Goal: Task Accomplishment & Management: Use online tool/utility

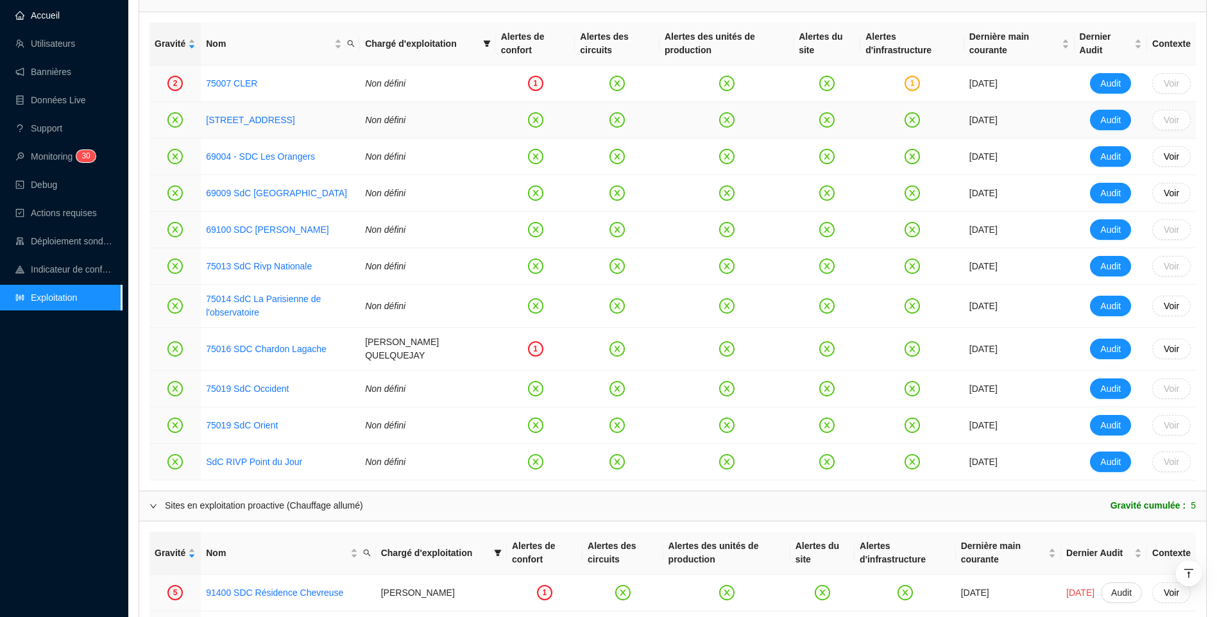
scroll to position [568, 0]
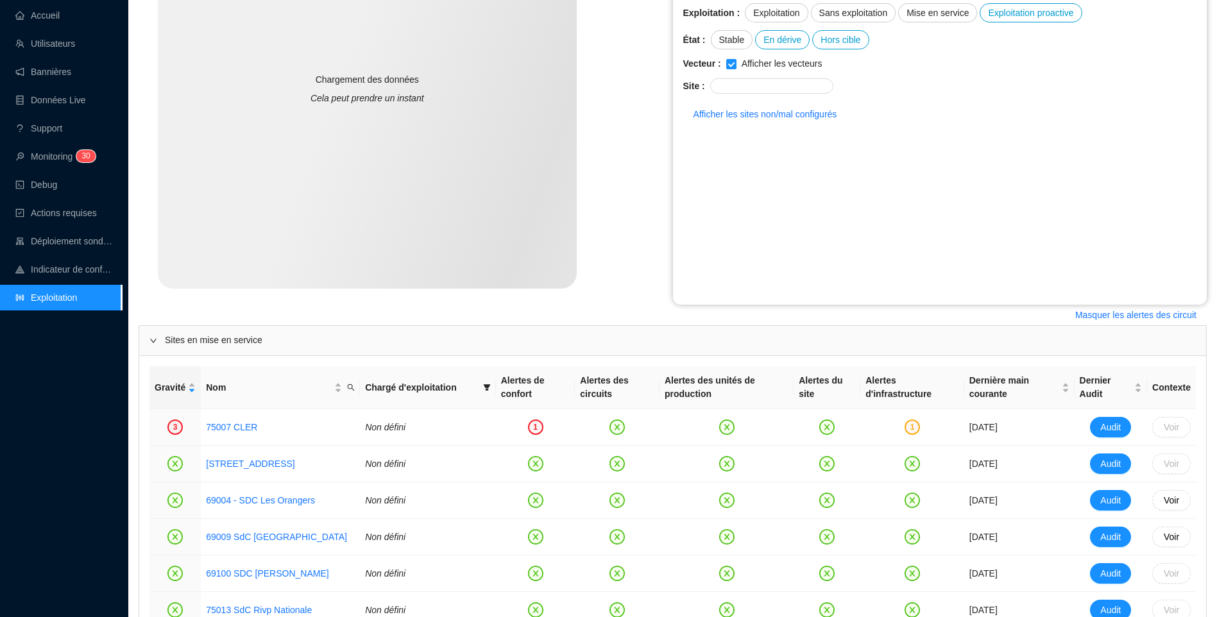
scroll to position [321, 0]
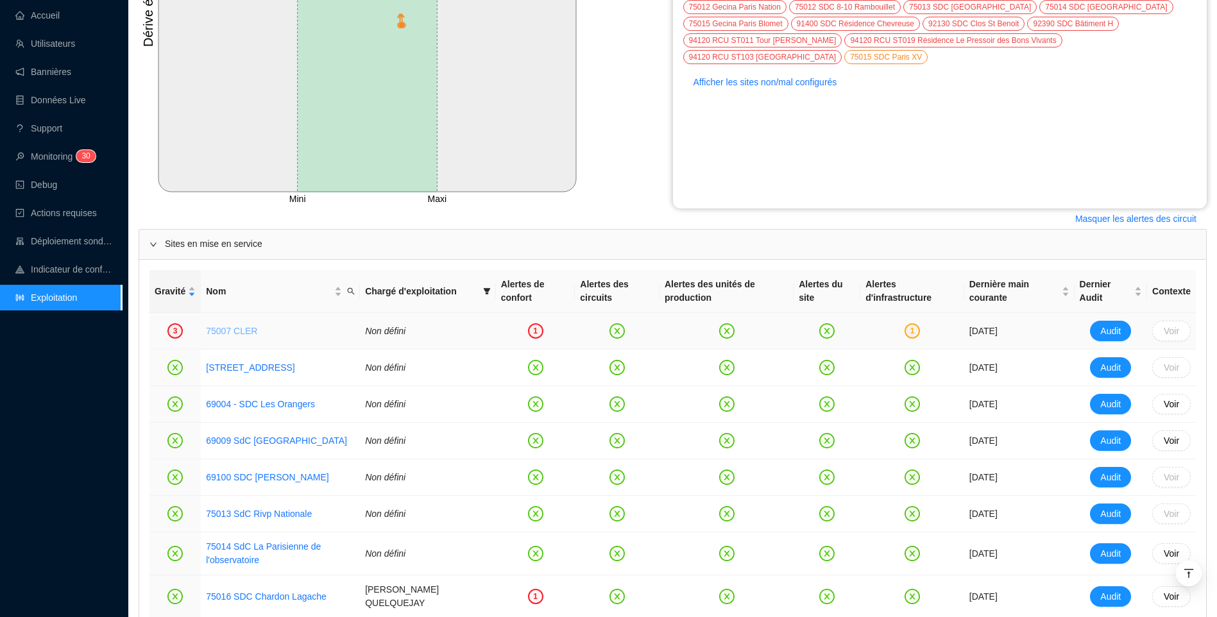
click at [219, 330] on link "75007 CLER" at bounding box center [231, 331] width 51 height 10
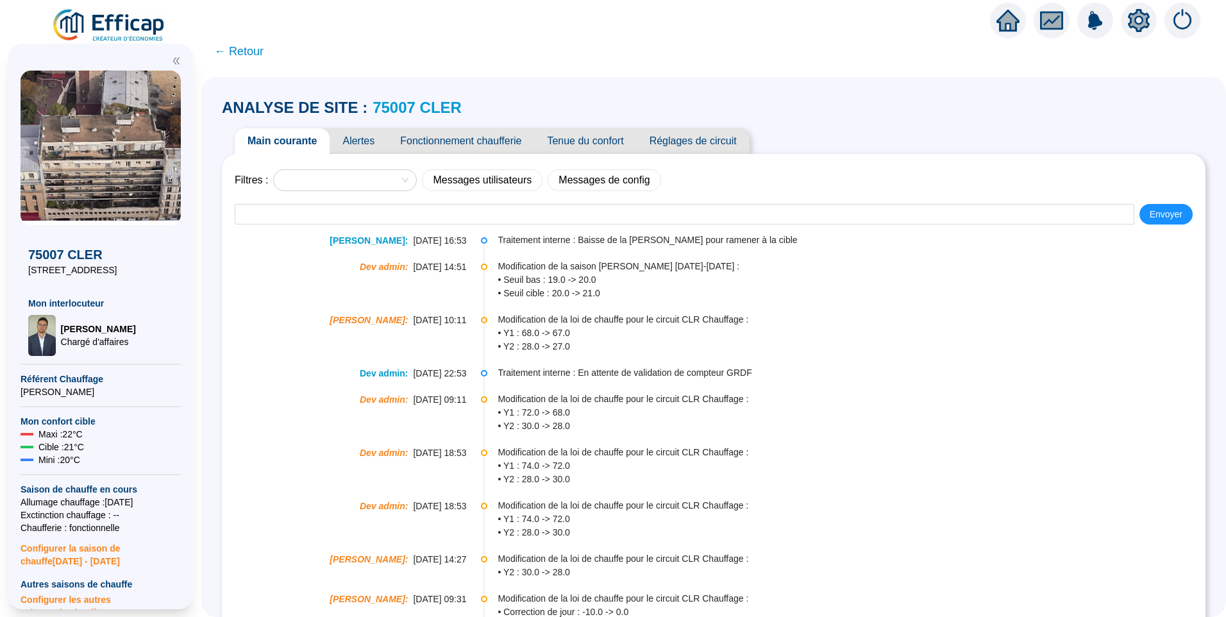
click at [373, 142] on span "Alertes" at bounding box center [359, 141] width 58 height 26
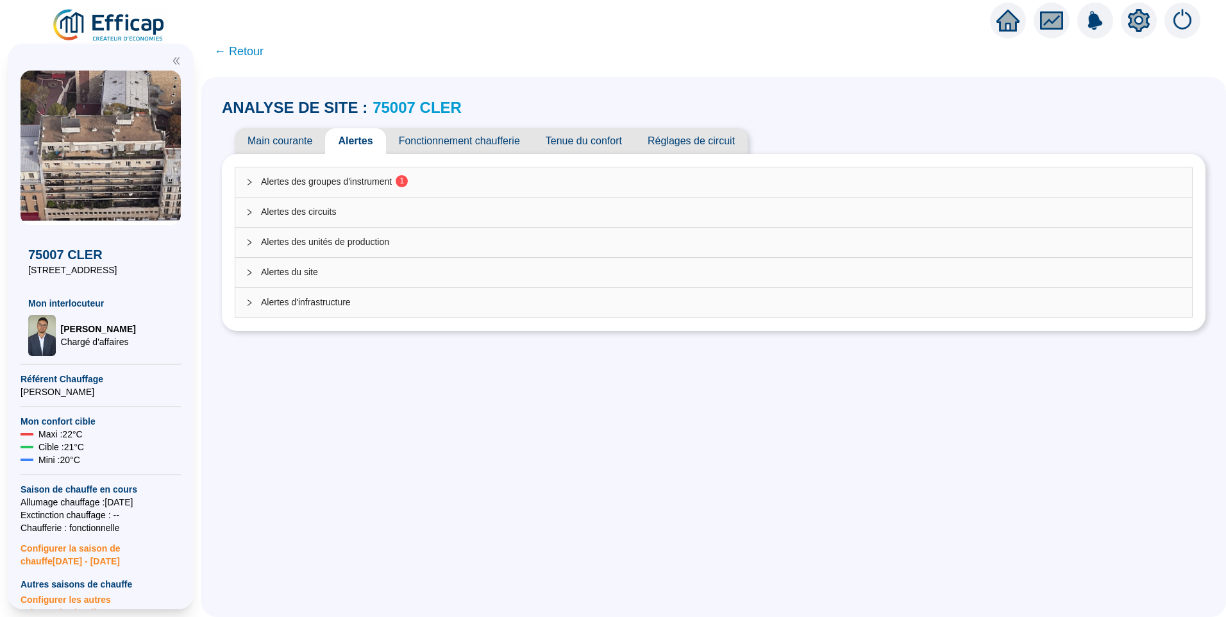
click at [369, 190] on div "Alertes des groupes d'instrument 1" at bounding box center [713, 181] width 957 height 29
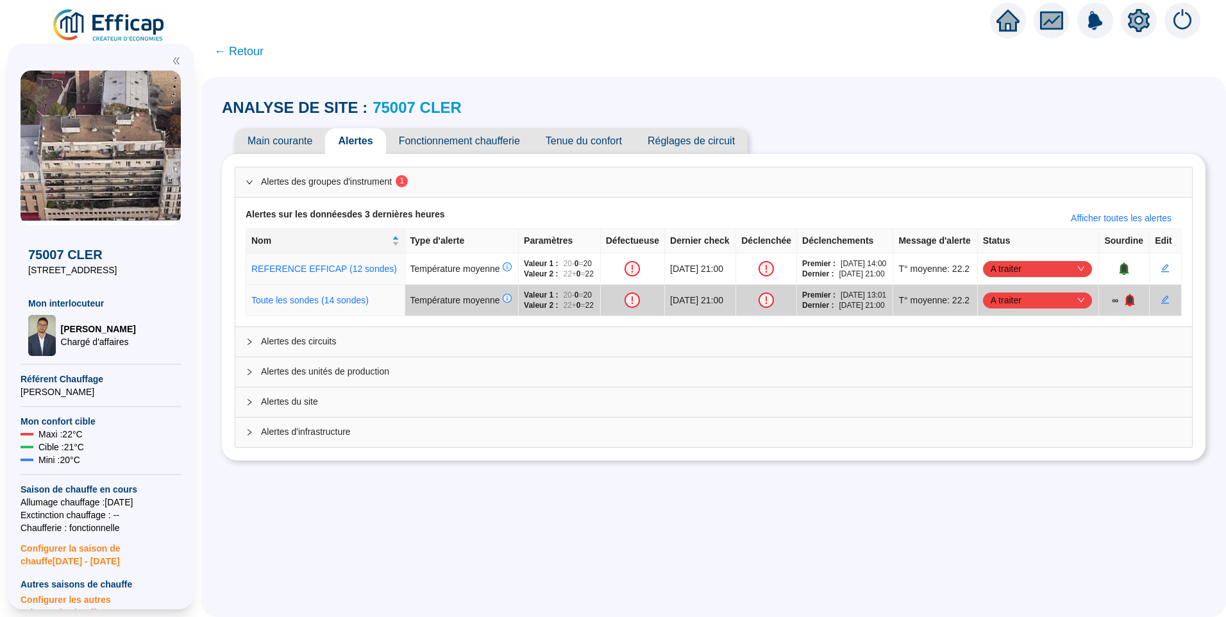
click at [589, 146] on span "Tenue du confort" at bounding box center [584, 141] width 102 height 26
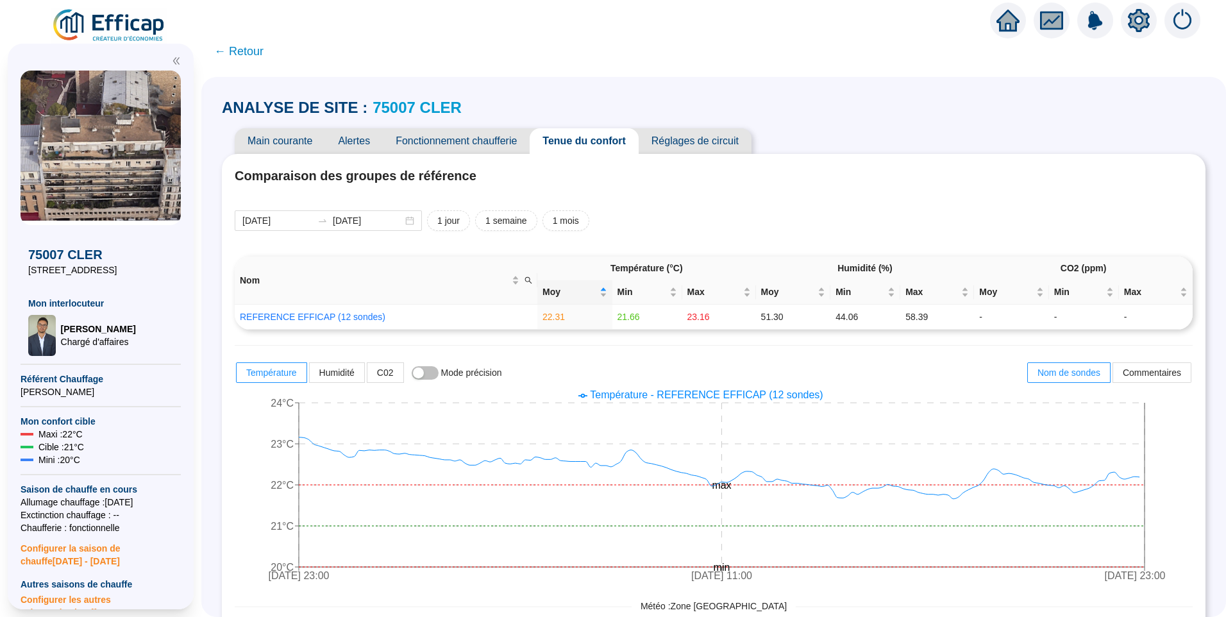
click at [459, 147] on span "Fonctionnement chaufferie" at bounding box center [456, 141] width 147 height 26
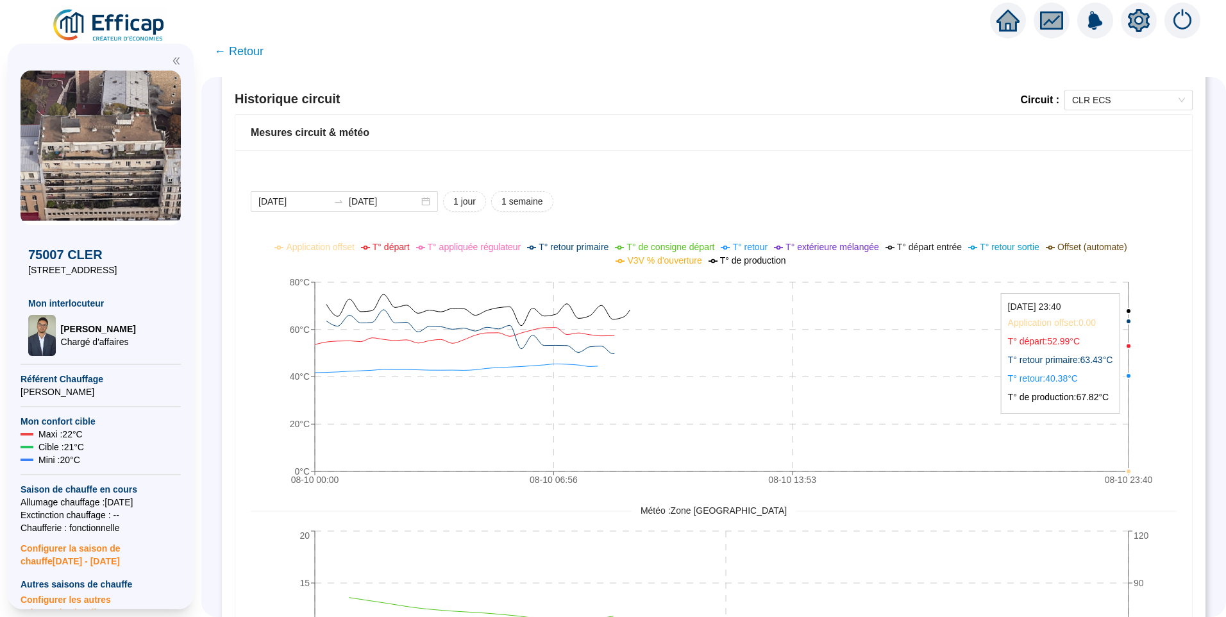
scroll to position [821, 0]
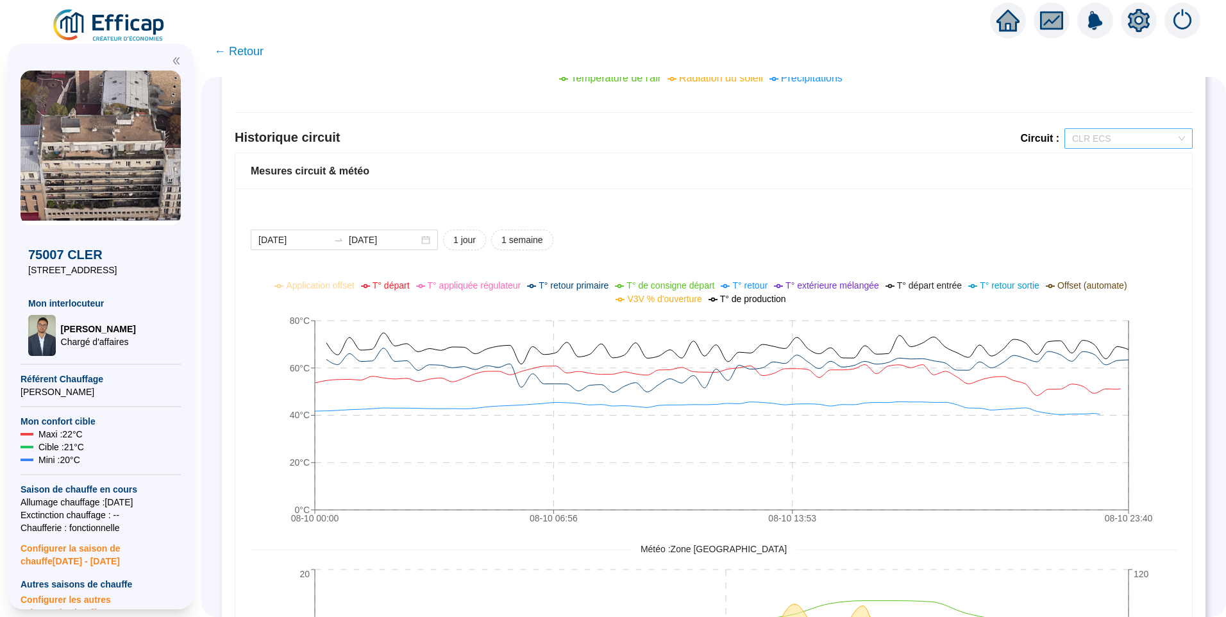
click at [1105, 143] on span "CLR ECS" at bounding box center [1128, 138] width 113 height 19
click at [1110, 184] on div "CLR Chauffage" at bounding box center [1119, 184] width 108 height 13
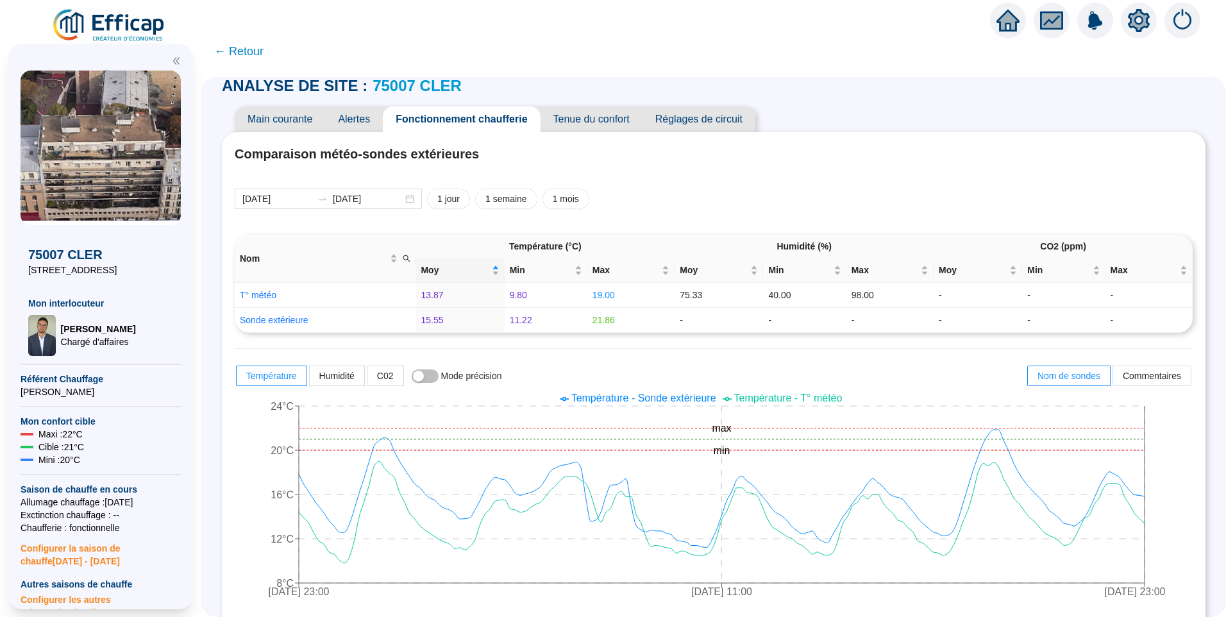
scroll to position [0, 0]
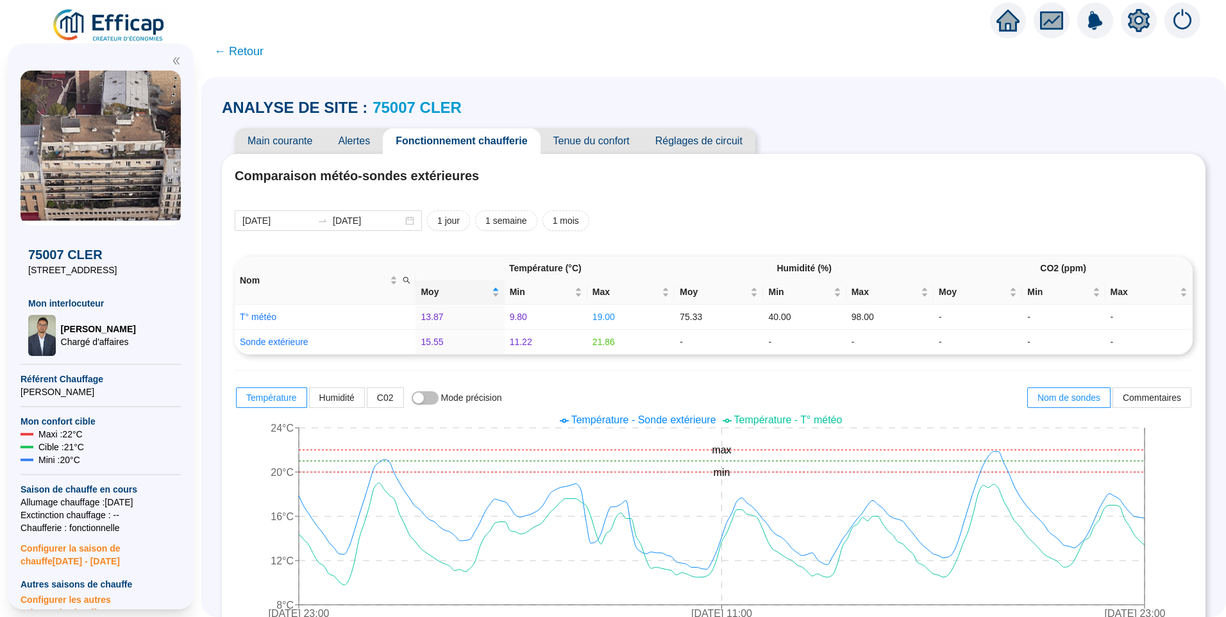
click at [687, 139] on span "Réglages de circuit" at bounding box center [699, 141] width 113 height 26
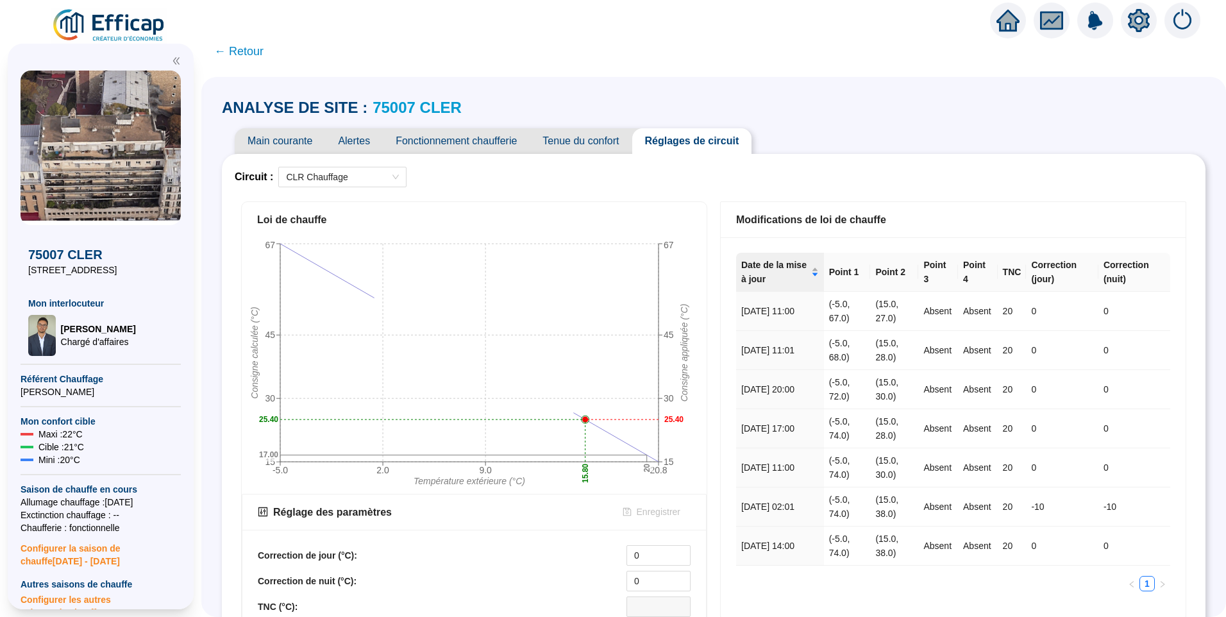
click at [281, 147] on span "Main courante" at bounding box center [280, 141] width 90 height 26
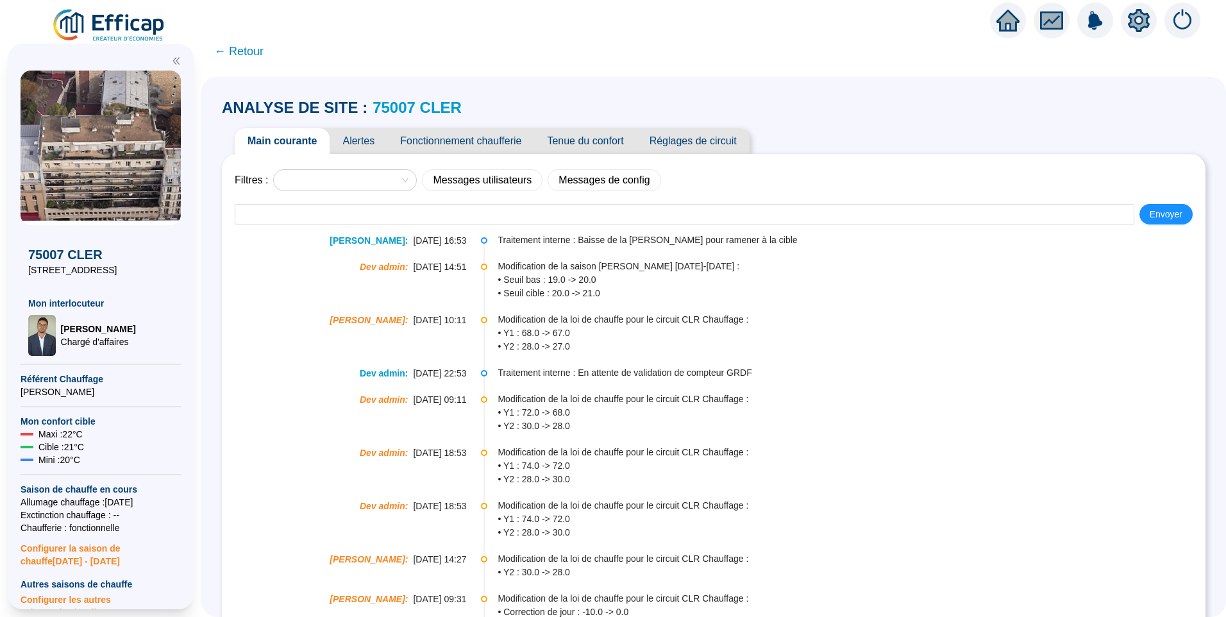
click at [684, 136] on span "Réglages de circuit" at bounding box center [693, 141] width 113 height 26
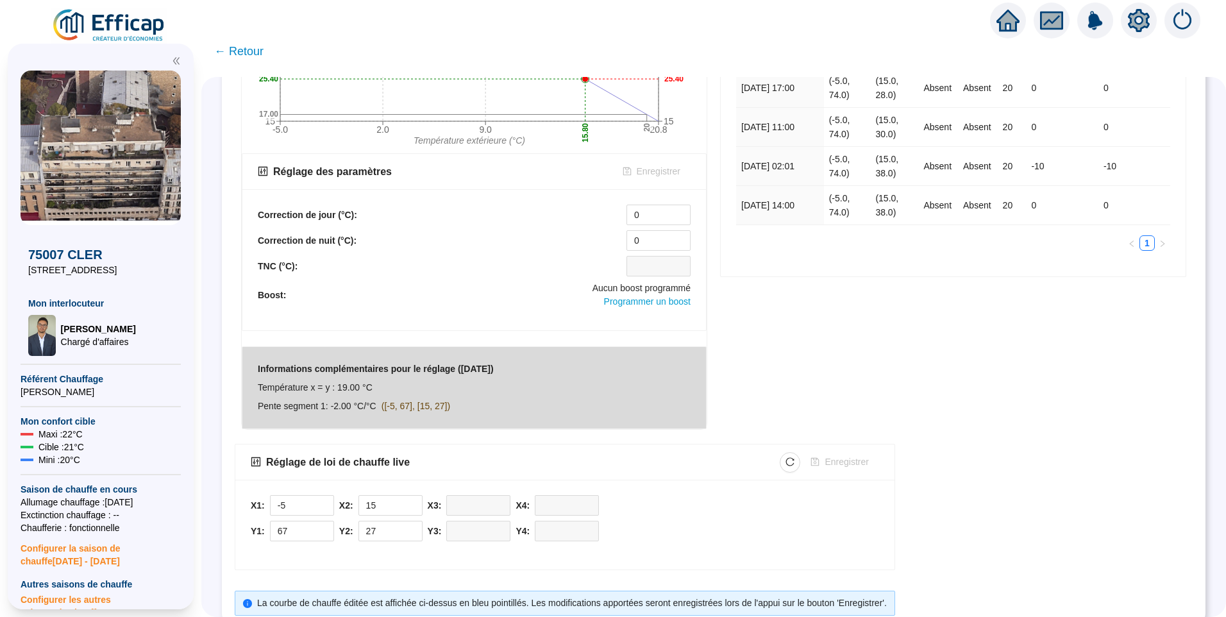
scroll to position [369, 0]
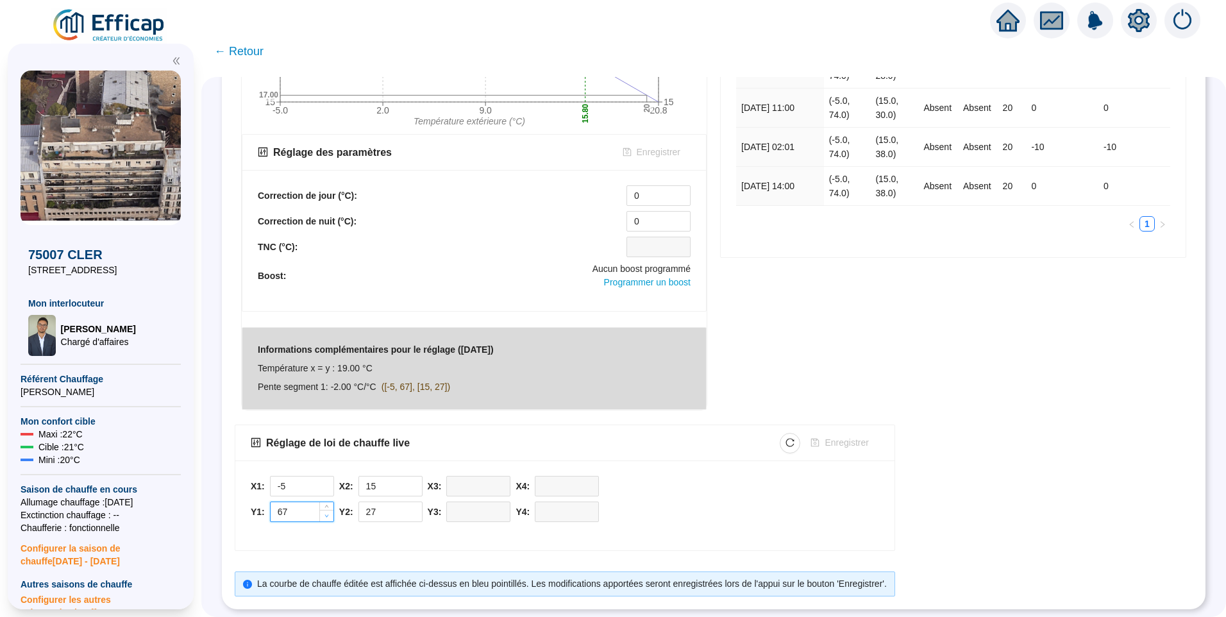
click at [333, 510] on span "Decrease Value" at bounding box center [326, 516] width 14 height 12
type input "66"
click at [417, 515] on icon "down" at bounding box center [415, 516] width 4 height 3
type input "26"
click at [858, 436] on span "Enregistrer" at bounding box center [847, 442] width 44 height 13
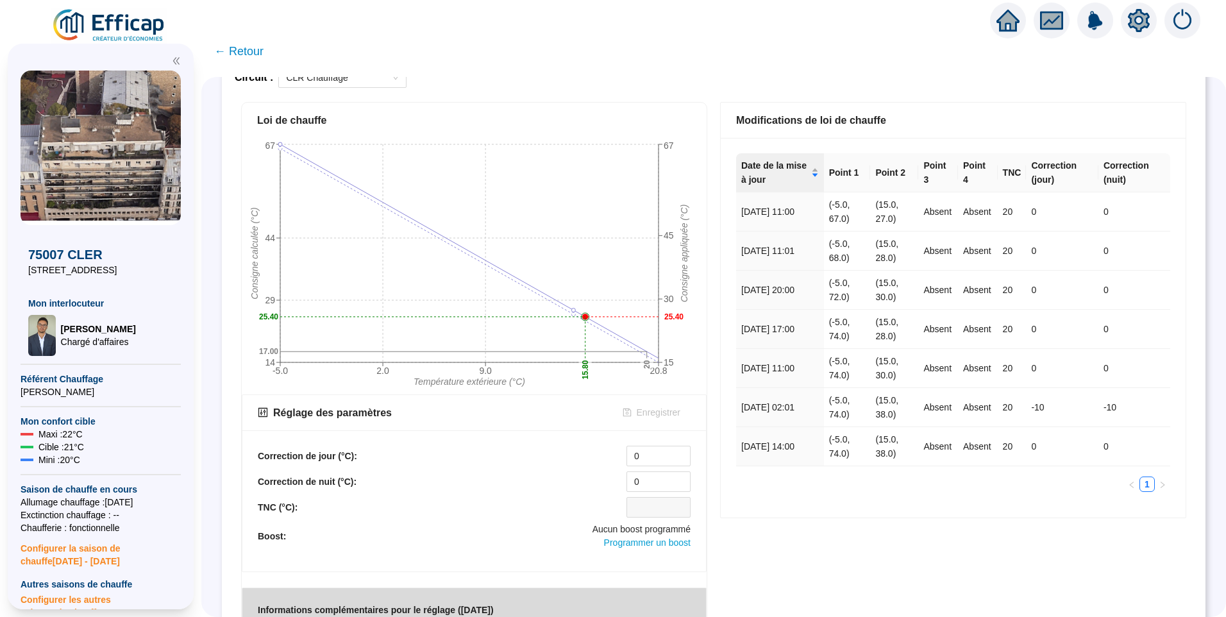
scroll to position [192, 0]
